Goal: Navigation & Orientation: Understand site structure

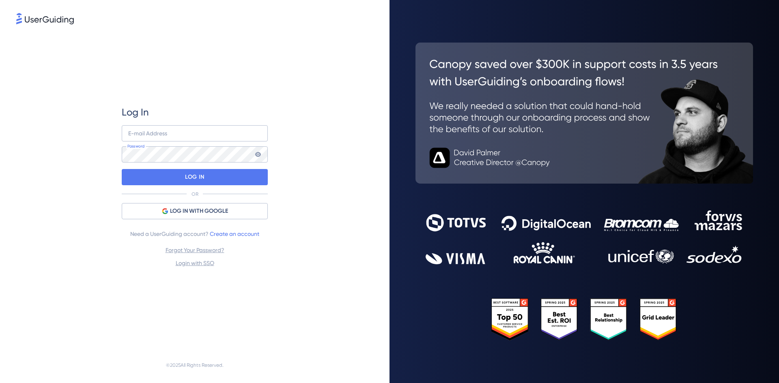
click at [321, 83] on div "Log In E-mail Address Password LOG IN OR LOG IN WITH GOOGLE Need a UserGuiding …" at bounding box center [194, 187] width 357 height 322
click at [211, 129] on input "email" at bounding box center [195, 133] width 146 height 16
type input "[PERSON_NAME][EMAIL_ADDRESS][PERSON_NAME][DOMAIN_NAME]"
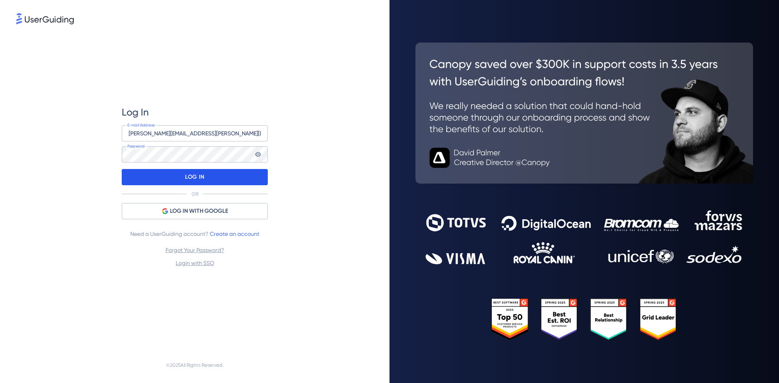
click at [213, 182] on div "LOG IN" at bounding box center [195, 177] width 146 height 16
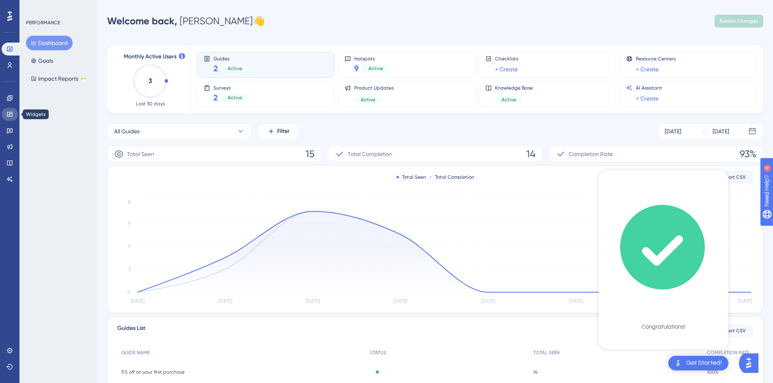
click at [10, 116] on icon at bounding box center [9, 114] width 5 height 5
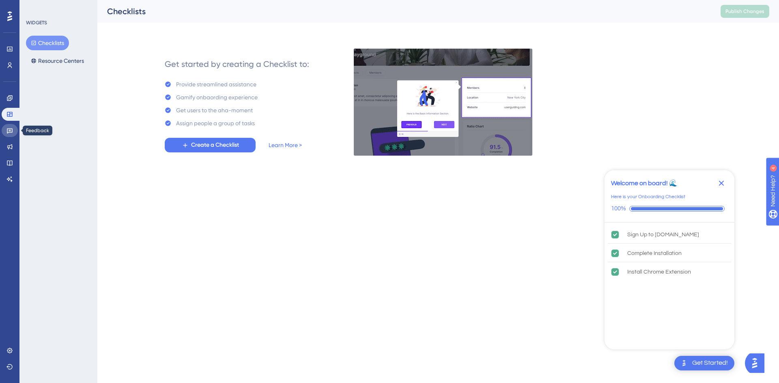
click at [10, 127] on link at bounding box center [10, 130] width 16 height 13
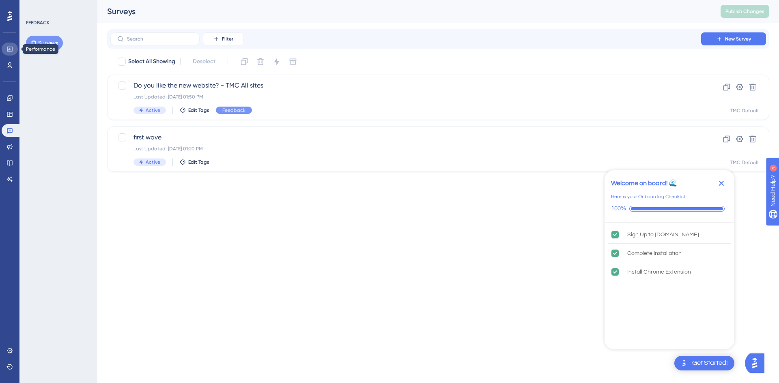
click at [8, 48] on icon at bounding box center [9, 49] width 6 height 6
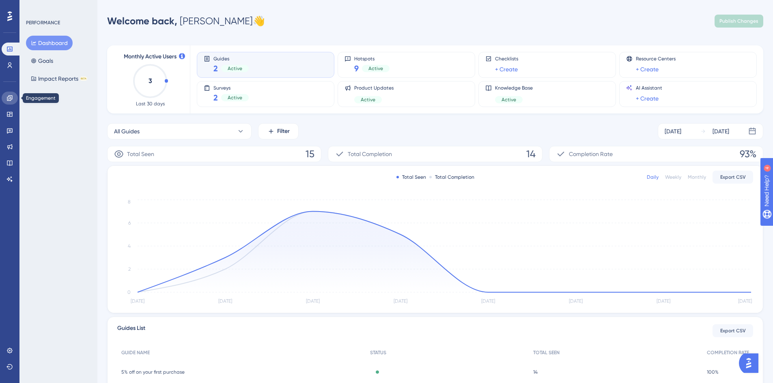
click at [10, 96] on icon at bounding box center [9, 97] width 5 height 5
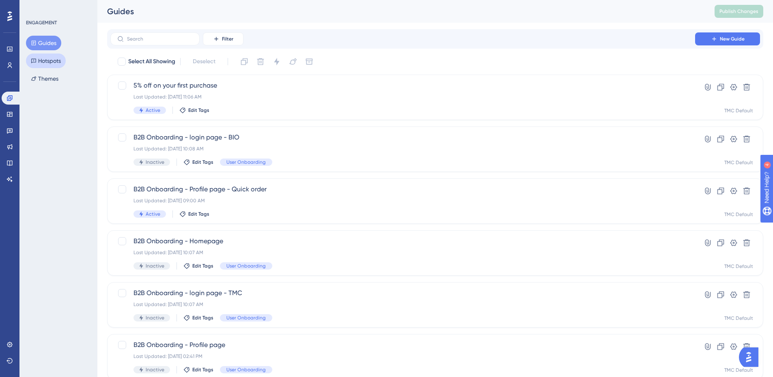
drag, startPoint x: 43, startPoint y: 80, endPoint x: 44, endPoint y: 60, distance: 19.1
click at [44, 60] on button "Hotspots" at bounding box center [46, 61] width 40 height 15
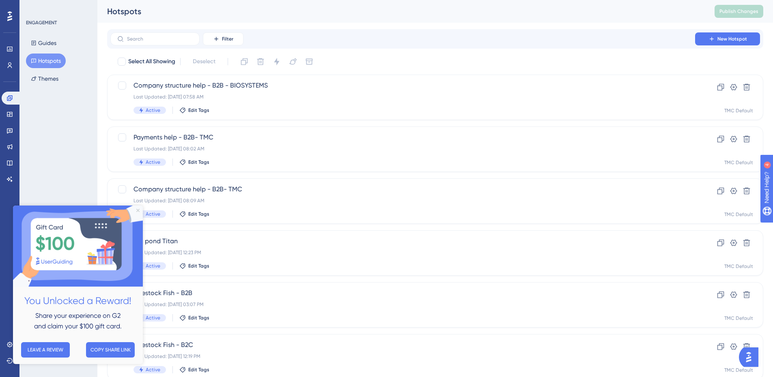
click at [138, 209] on icon "Close Preview" at bounding box center [137, 210] width 3 height 3
